Goal: Obtain resource: Download file/media

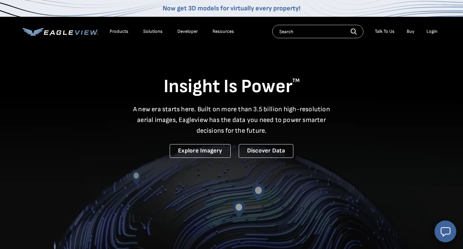
click at [434, 30] on div "Login" at bounding box center [431, 31] width 11 height 6
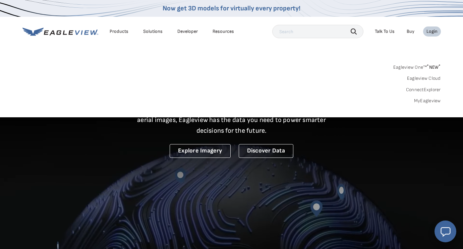
click at [418, 98] on link "MyEagleview" at bounding box center [427, 101] width 27 height 6
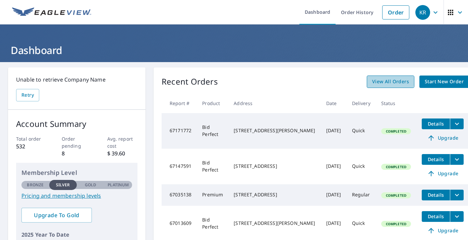
click at [372, 81] on span "View All Orders" at bounding box center [390, 81] width 37 height 8
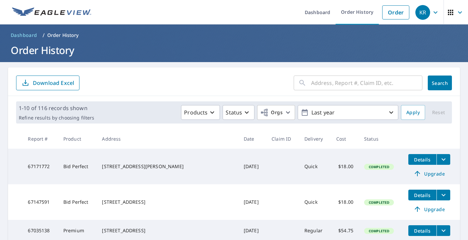
click at [332, 82] on input "text" at bounding box center [366, 82] width 111 height 19
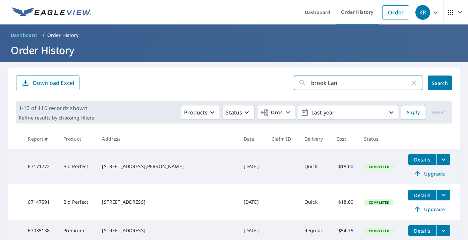
type input "brook Lane"
click at [438, 77] on button "Search" at bounding box center [440, 82] width 24 height 15
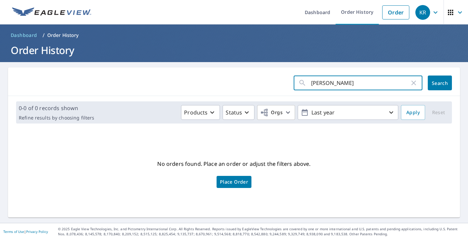
drag, startPoint x: 348, startPoint y: 83, endPoint x: 304, endPoint y: 83, distance: 44.2
click at [304, 83] on div "brook Lane ​" at bounding box center [357, 82] width 129 height 15
type input "New Athens"
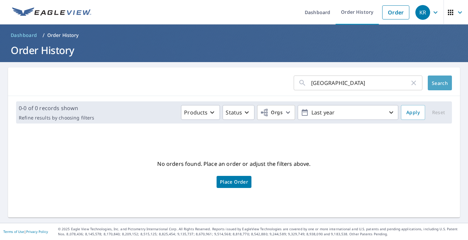
click at [436, 85] on span "Search" at bounding box center [439, 83] width 13 height 6
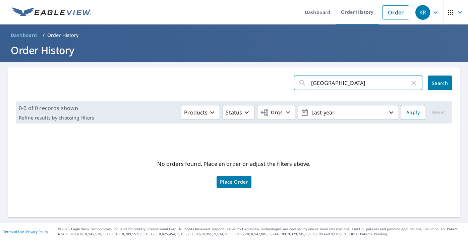
drag, startPoint x: 355, startPoint y: 83, endPoint x: 279, endPoint y: 83, distance: 76.4
click at [279, 83] on form "New Athens ​ Search" at bounding box center [234, 82] width 436 height 15
type input "837 Brooke Lane"
click at [435, 83] on button "Search" at bounding box center [440, 82] width 24 height 15
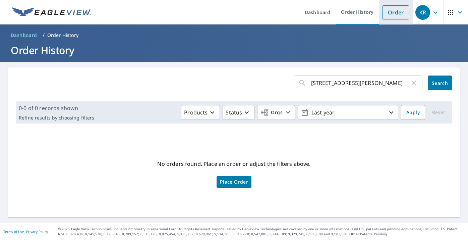
click at [393, 8] on link "Order" at bounding box center [395, 12] width 27 height 14
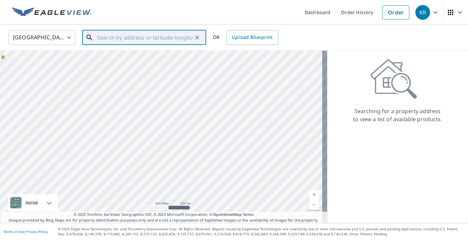
click at [104, 37] on input "text" at bounding box center [144, 37] width 95 height 19
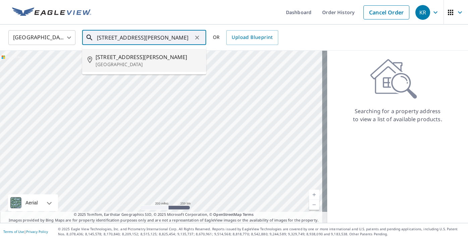
click at [103, 58] on span "837 Brooke Ln" at bounding box center [147, 57] width 105 height 8
type input "837 Brooke Ln New Athens, IL 62264"
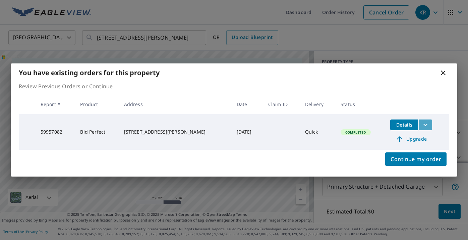
click at [421, 126] on icon "filesDropdownBtn-59957082" at bounding box center [425, 125] width 8 height 8
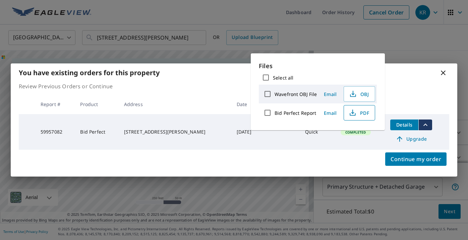
click at [354, 112] on icon "button" at bounding box center [352, 113] width 8 height 8
click at [236, 194] on div "You have existing orders for this property Review Previous Orders or Continue R…" at bounding box center [234, 120] width 468 height 240
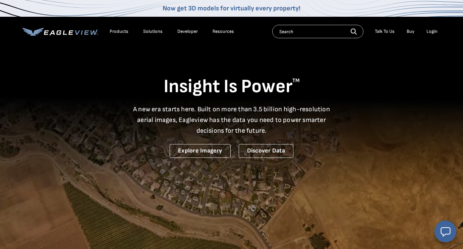
click at [437, 31] on div "Login" at bounding box center [431, 31] width 11 height 6
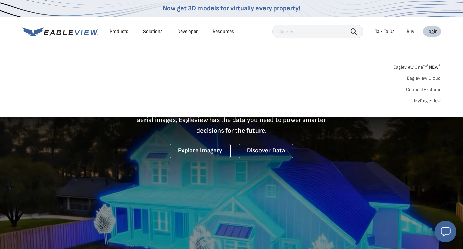
click at [430, 98] on link "MyEagleview" at bounding box center [427, 101] width 27 height 6
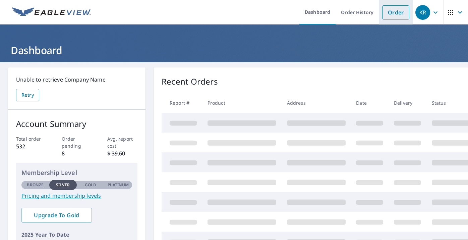
click at [396, 11] on link "Order" at bounding box center [395, 12] width 27 height 14
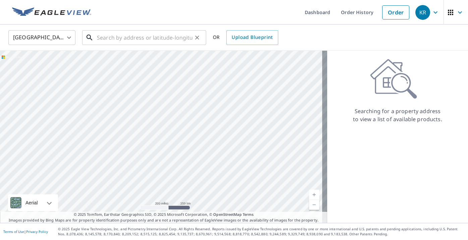
click at [107, 37] on input "text" at bounding box center [144, 37] width 95 height 19
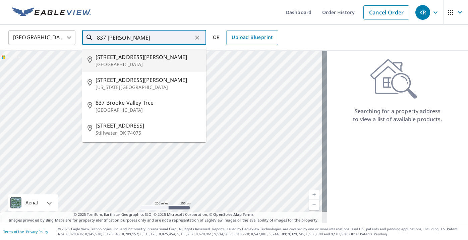
click at [109, 62] on p "New Athens, IL 62264" at bounding box center [147, 64] width 105 height 7
type input "837 Brooke Ln New Athens, IL 62264"
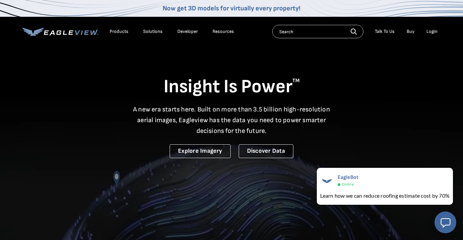
click at [432, 32] on div "Login" at bounding box center [431, 31] width 11 height 6
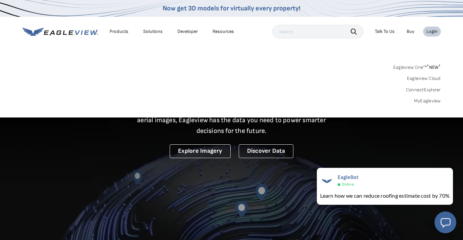
click at [423, 102] on link "MyEagleview" at bounding box center [427, 101] width 27 height 6
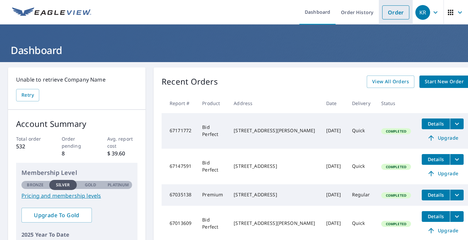
click at [389, 13] on link "Order" at bounding box center [395, 12] width 27 height 14
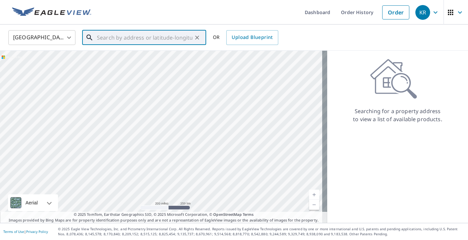
click at [116, 39] on input "text" at bounding box center [144, 37] width 95 height 19
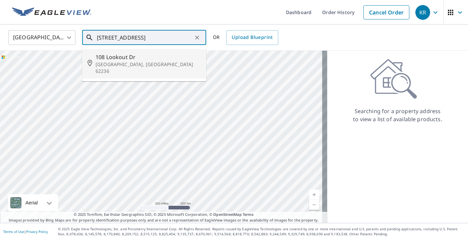
click at [130, 56] on span "108 Lookout Dr" at bounding box center [147, 57] width 105 height 8
type input "[STREET_ADDRESS]"
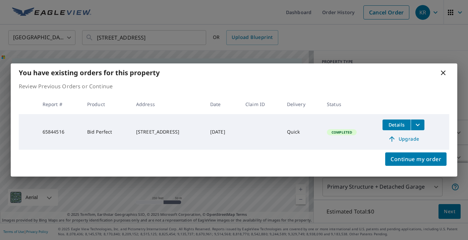
click at [406, 122] on span "Details" at bounding box center [396, 124] width 20 height 6
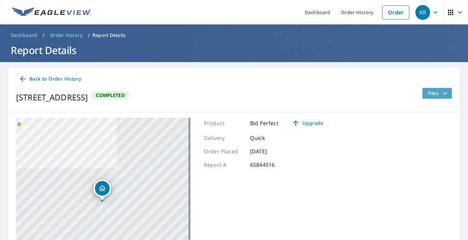
click at [441, 91] on icon "filesDropdownBtn-65844516" at bounding box center [445, 93] width 8 height 8
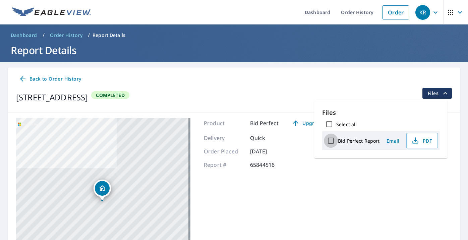
click at [328, 139] on input "Bid Perfect Report" at bounding box center [331, 140] width 14 height 14
checkbox input "true"
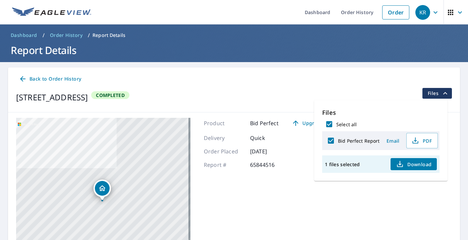
click at [416, 163] on span "Download" at bounding box center [414, 164] width 36 height 8
